Goal: Navigation & Orientation: Find specific page/section

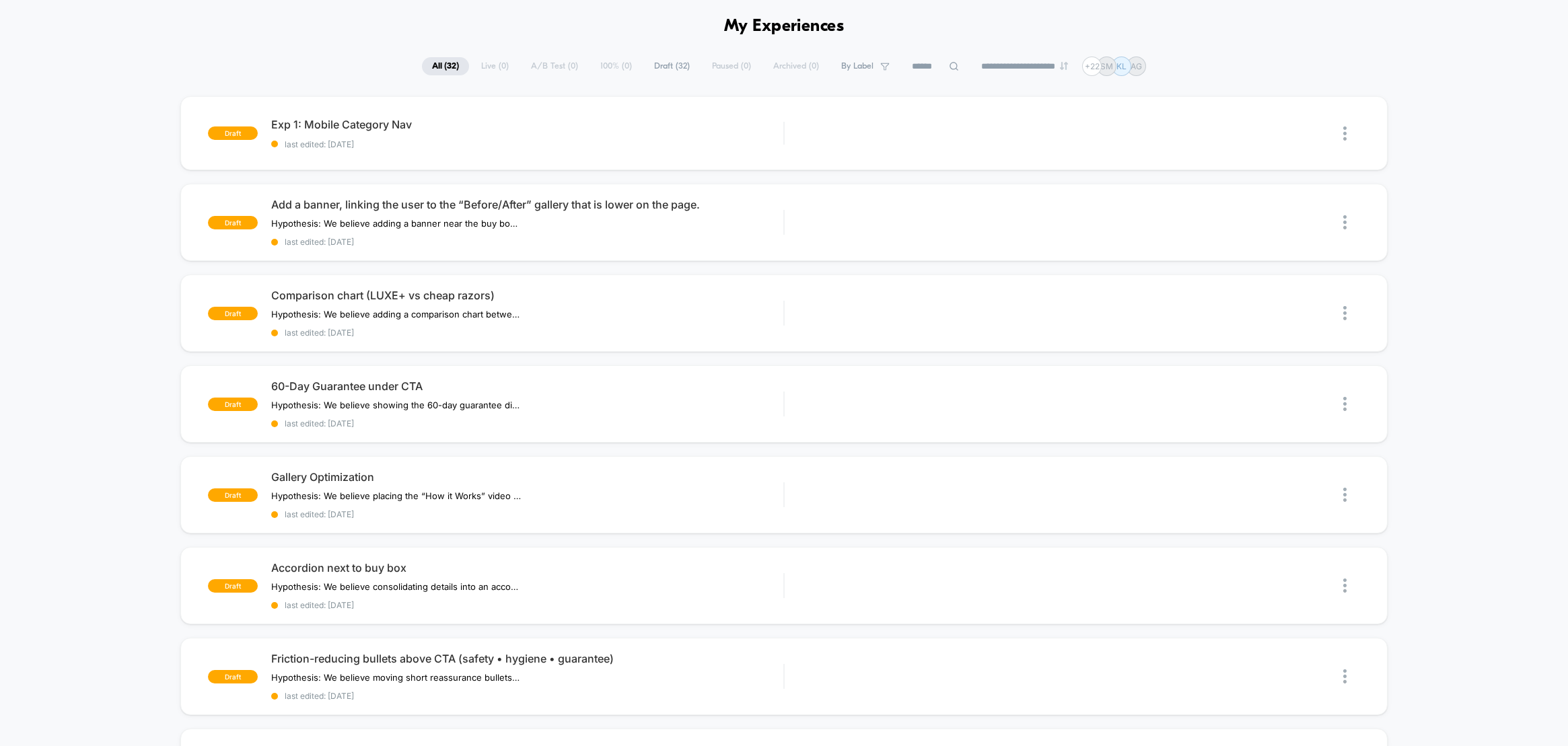
scroll to position [48, 0]
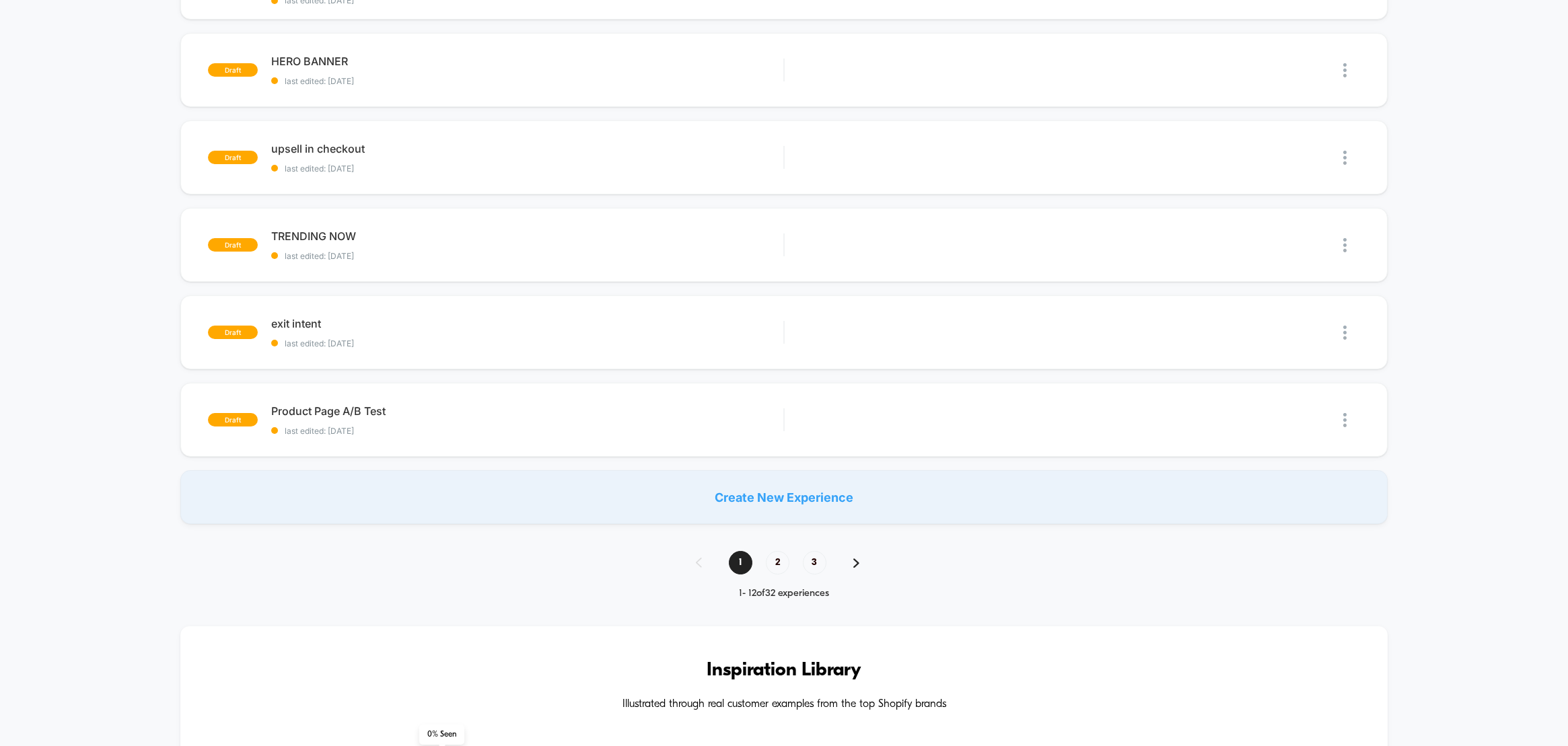
scroll to position [771, 0]
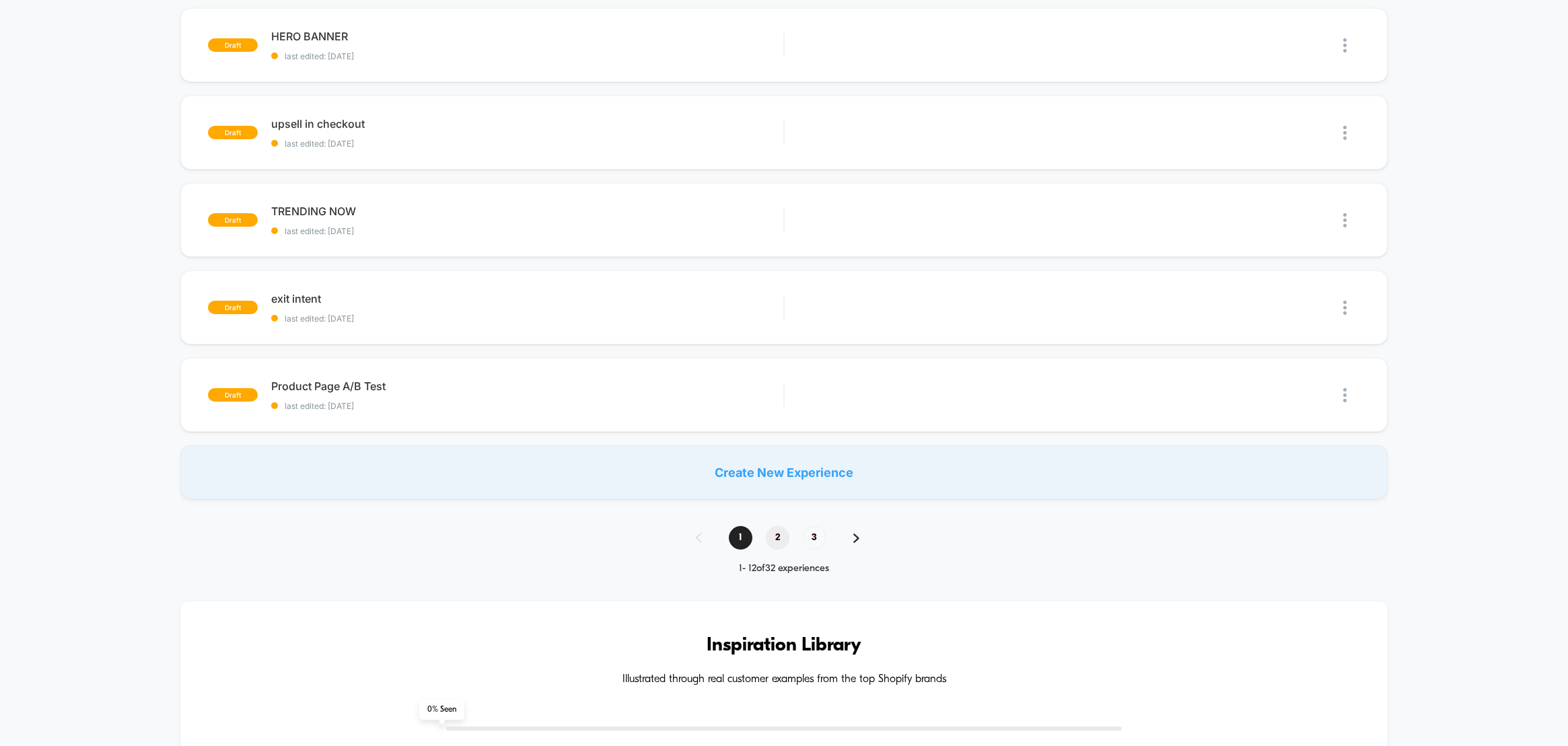
click at [773, 527] on span "2" at bounding box center [778, 538] width 23 height 23
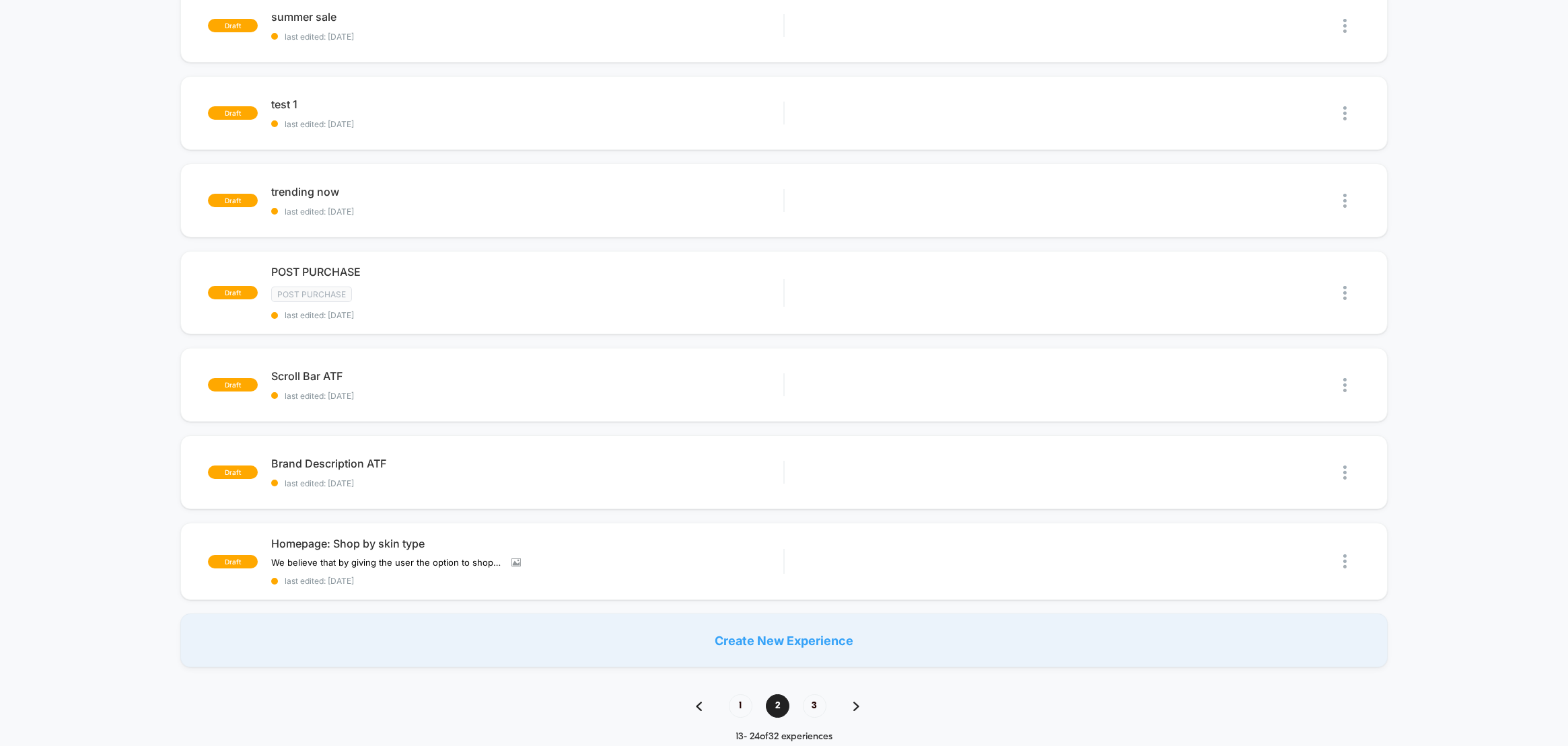
scroll to position [610, 0]
click at [809, 703] on span "3" at bounding box center [814, 705] width 23 height 23
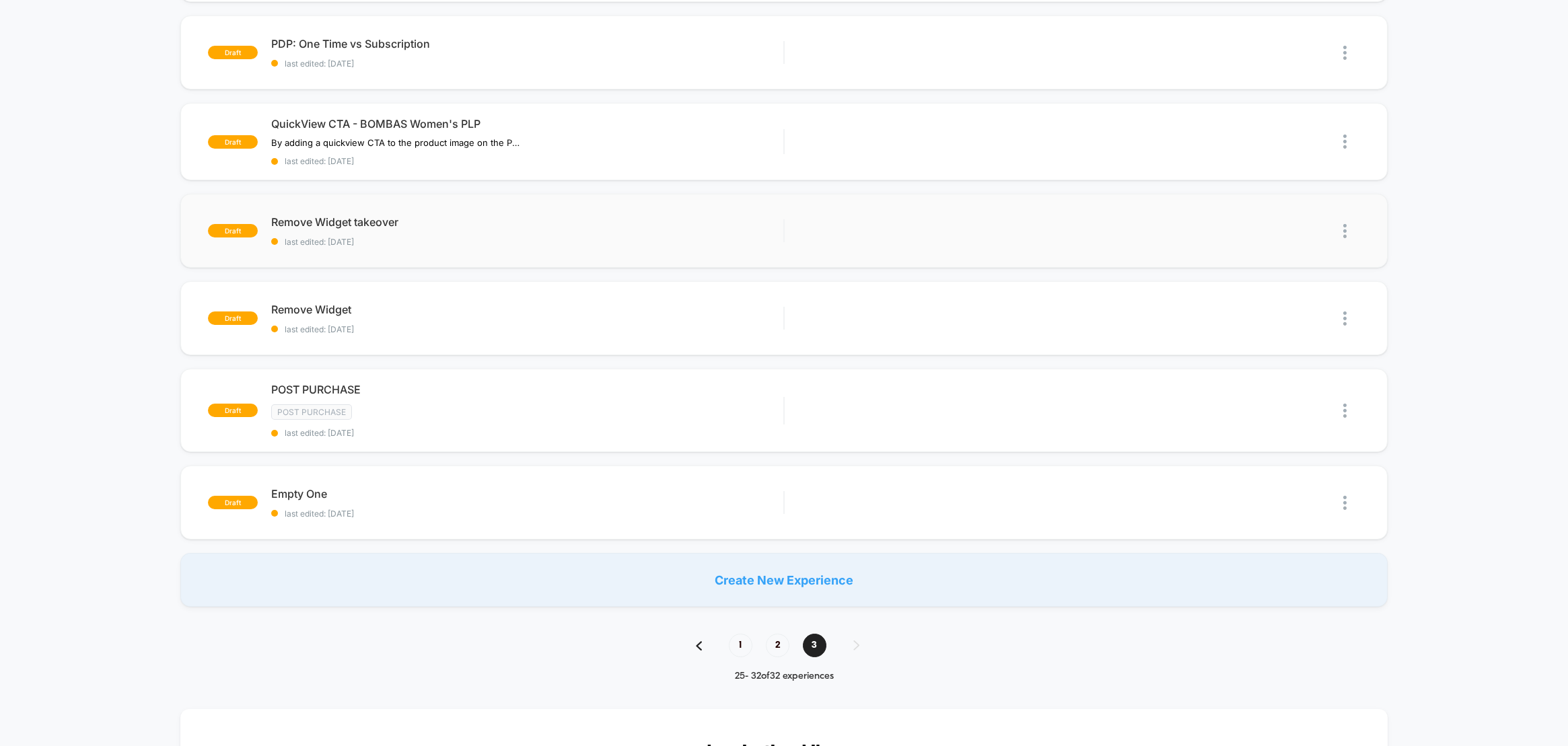
scroll to position [313, 0]
click at [738, 642] on span "1" at bounding box center [740, 645] width 23 height 23
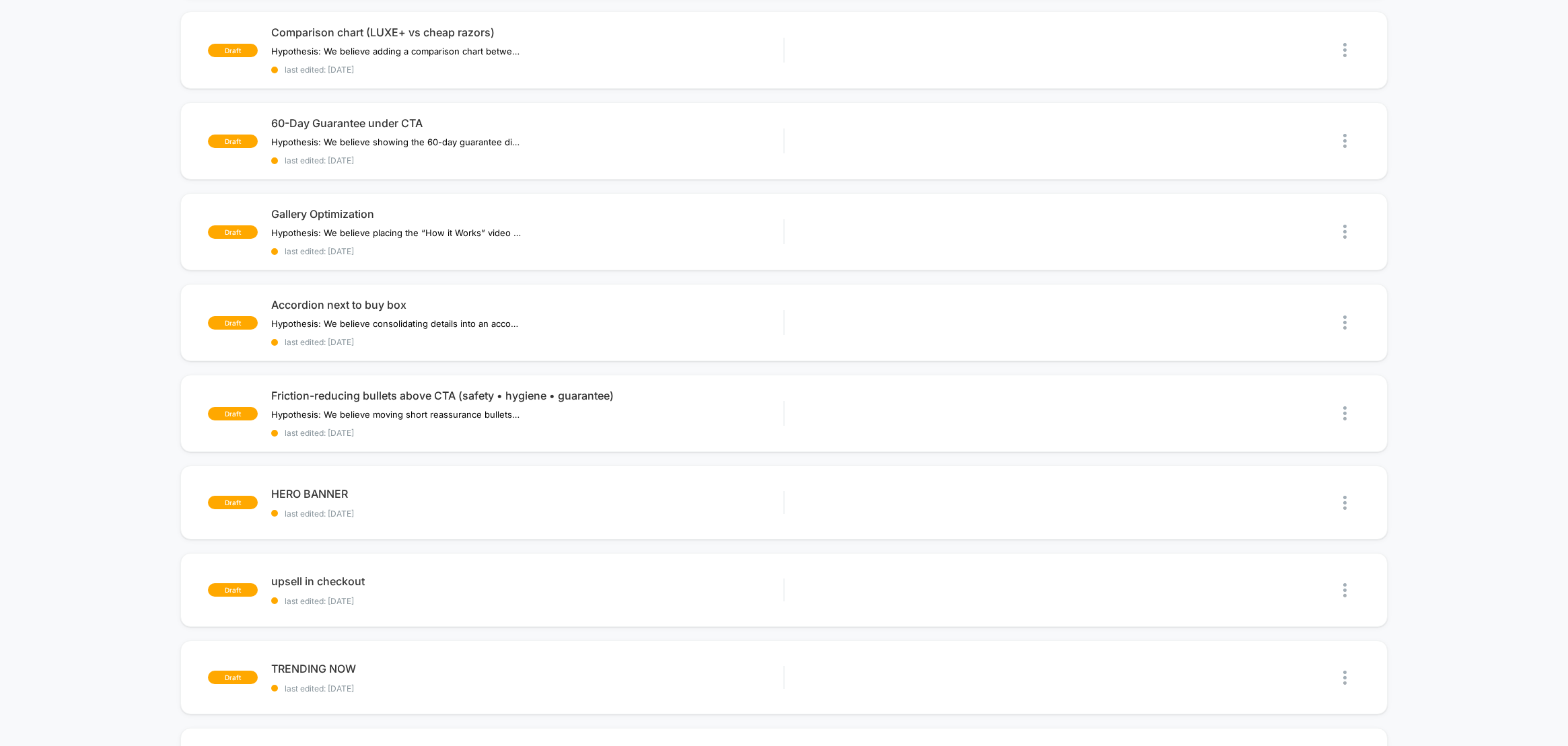
scroll to position [0, 0]
